Goal: Check status: Check status

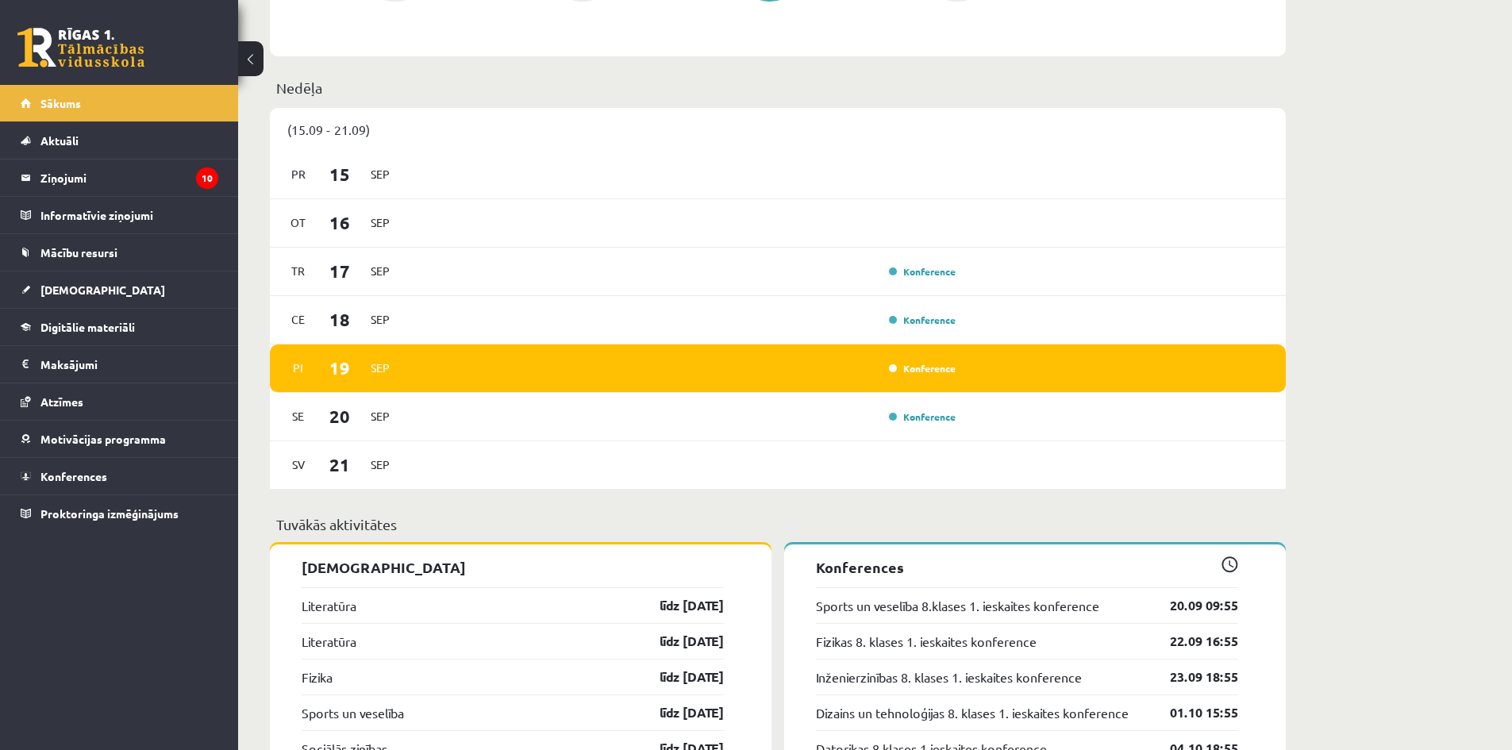
scroll to position [1031, 0]
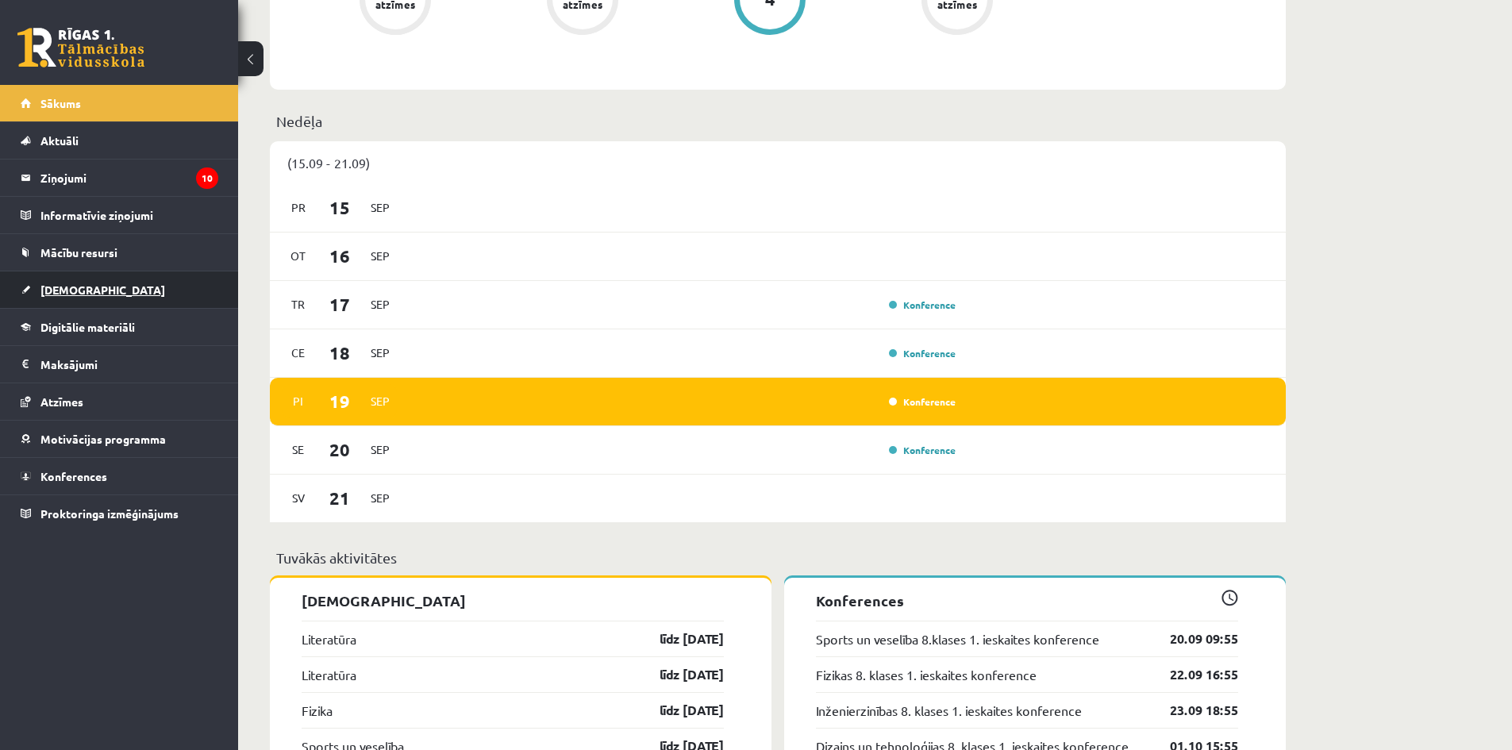
click at [103, 292] on link "[DEMOGRAPHIC_DATA]" at bounding box center [120, 289] width 198 height 36
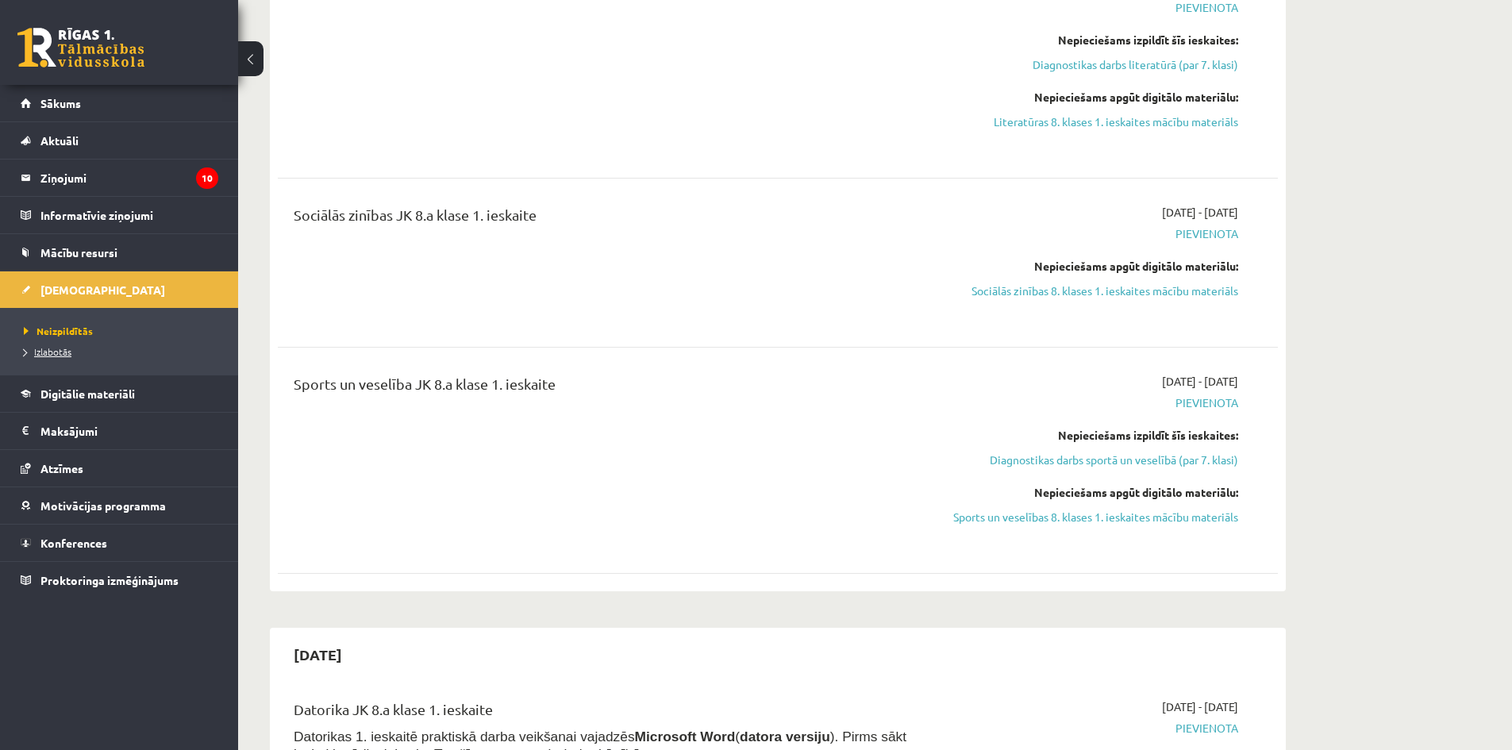
click at [59, 355] on span "Izlabotās" at bounding box center [48, 351] width 48 height 13
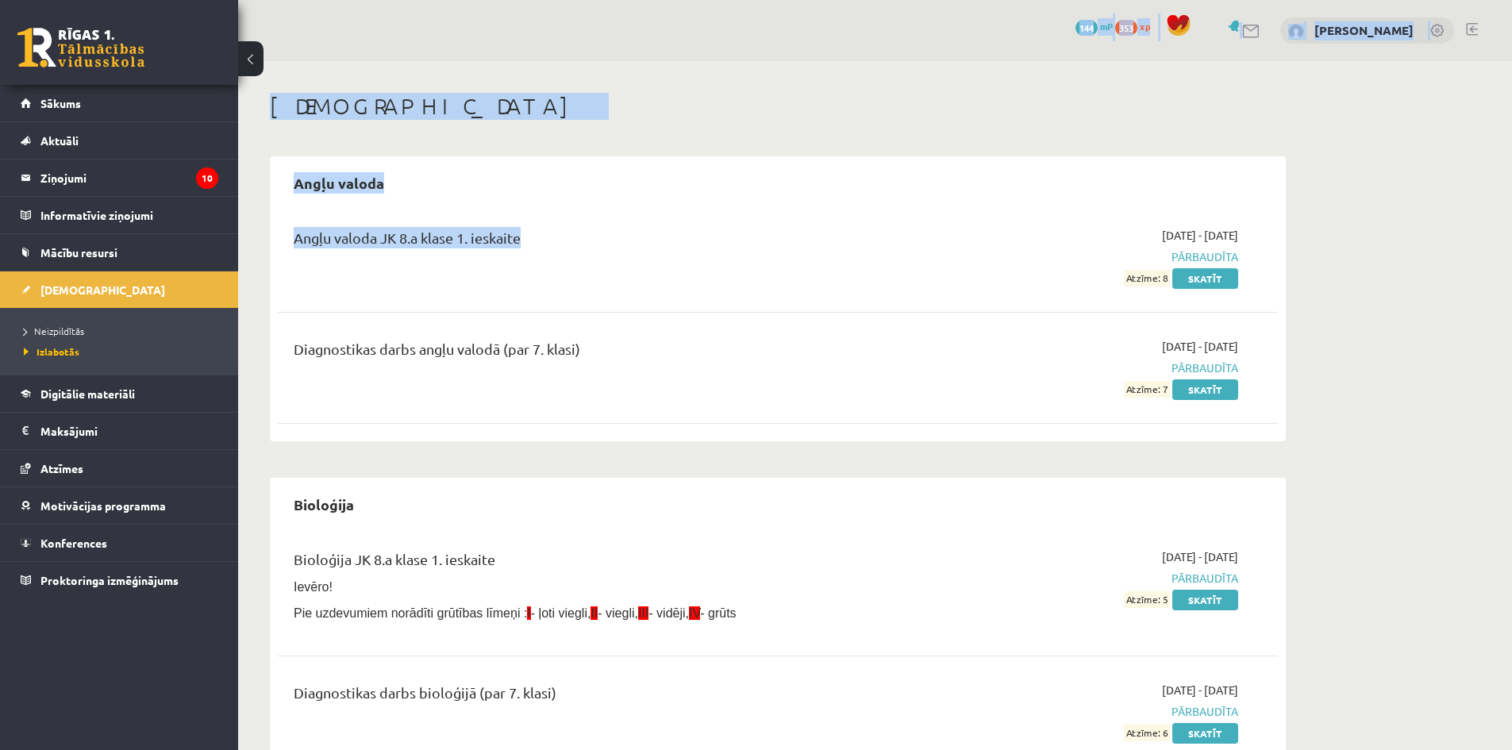
drag, startPoint x: 1116, startPoint y: 157, endPoint x: 1075, endPoint y: -69, distance: 229.7
click at [1075, 0] on html "0 Dāvanas 144 mP 353 xp [PERSON_NAME] Sākums Aktuāli Kā mācīties eSKOLĀ Kontakt…" at bounding box center [756, 375] width 1512 height 750
drag, startPoint x: 889, startPoint y: 97, endPoint x: 859, endPoint y: 84, distance: 33.4
click at [889, 97] on h1 "[DEMOGRAPHIC_DATA]" at bounding box center [778, 106] width 1016 height 27
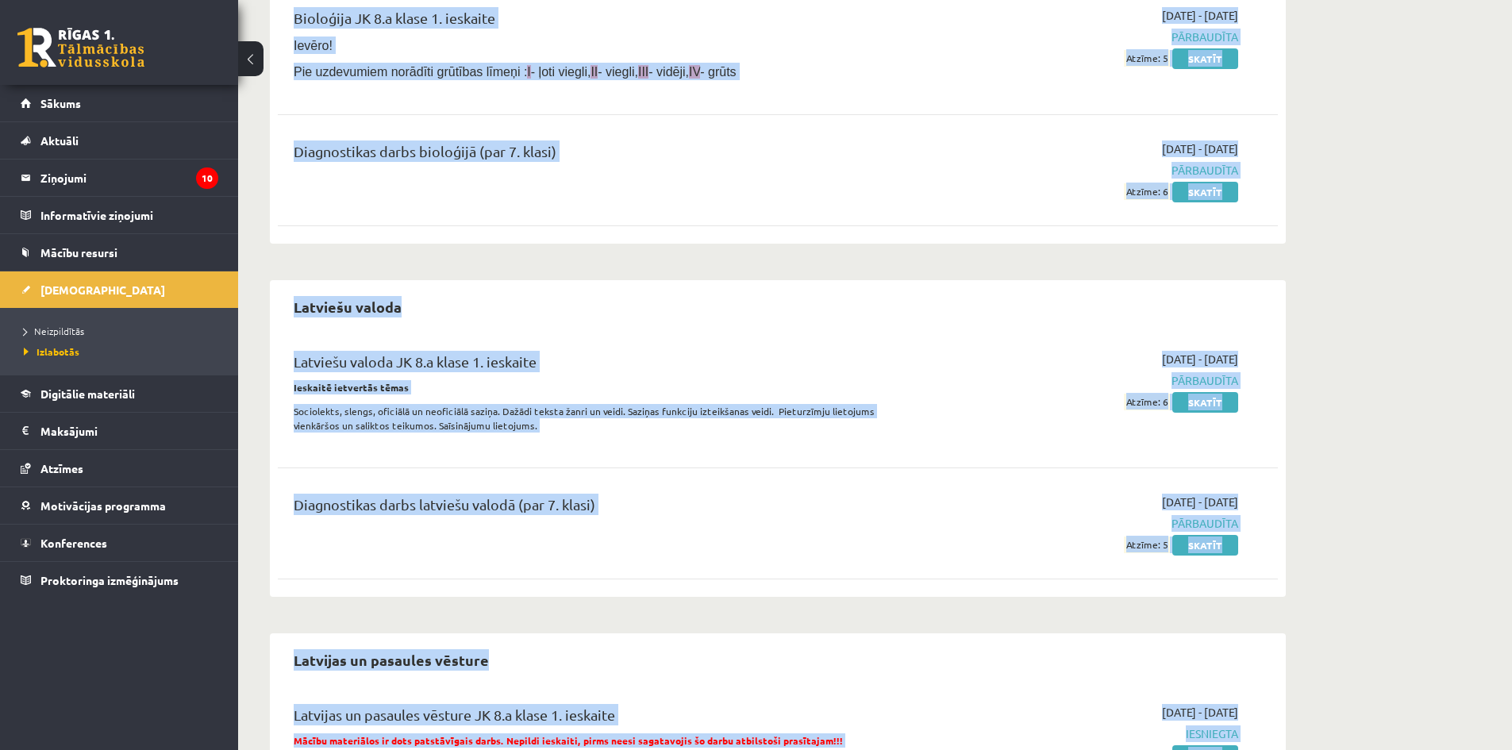
scroll to position [951, 0]
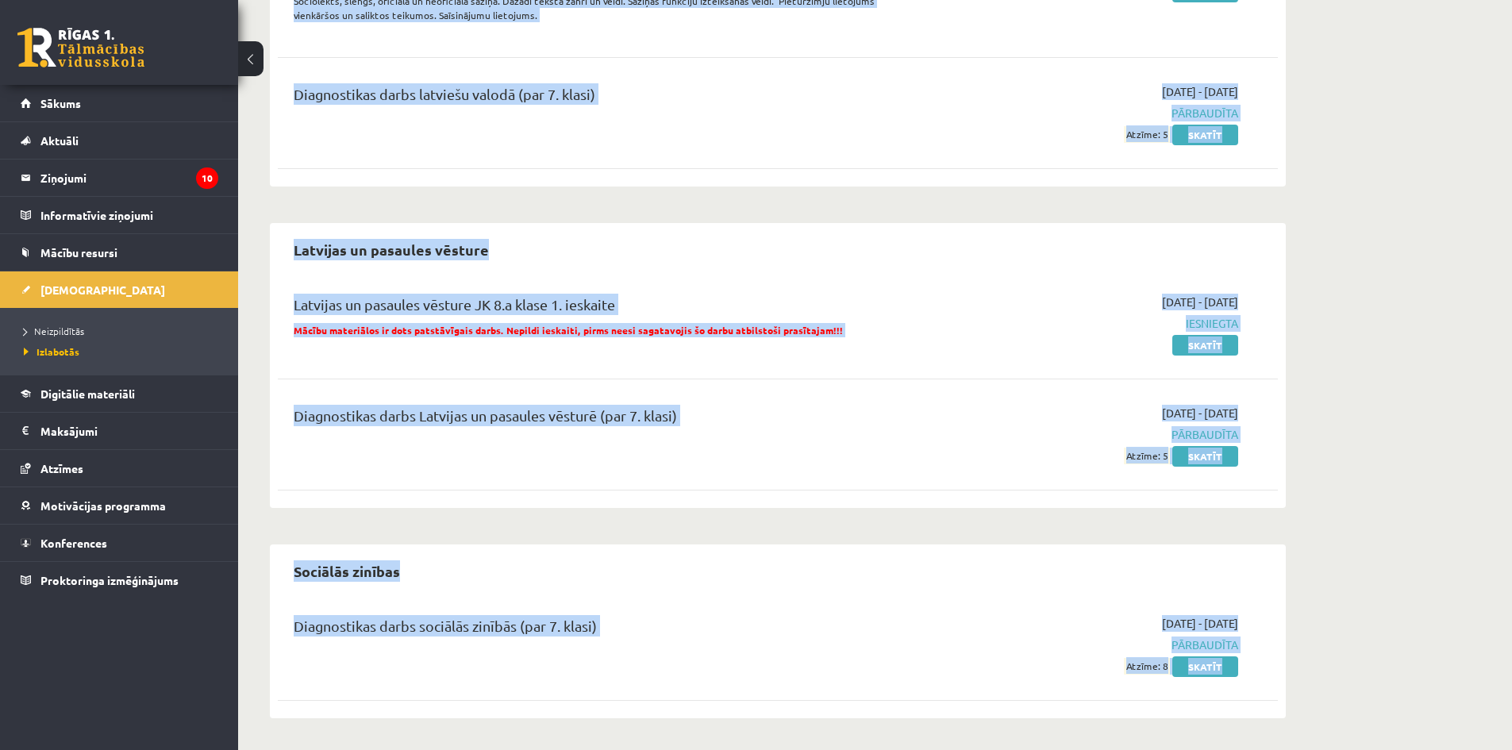
drag, startPoint x: 295, startPoint y: 183, endPoint x: 1214, endPoint y: 770, distance: 1090.4
copy div "Lorem ipsumd Sitam consec AD 6.e seddo 3. eiusmodt 2092-95-77 - 1161-34-71 Inci…"
